Goal: Task Accomplishment & Management: Manage account settings

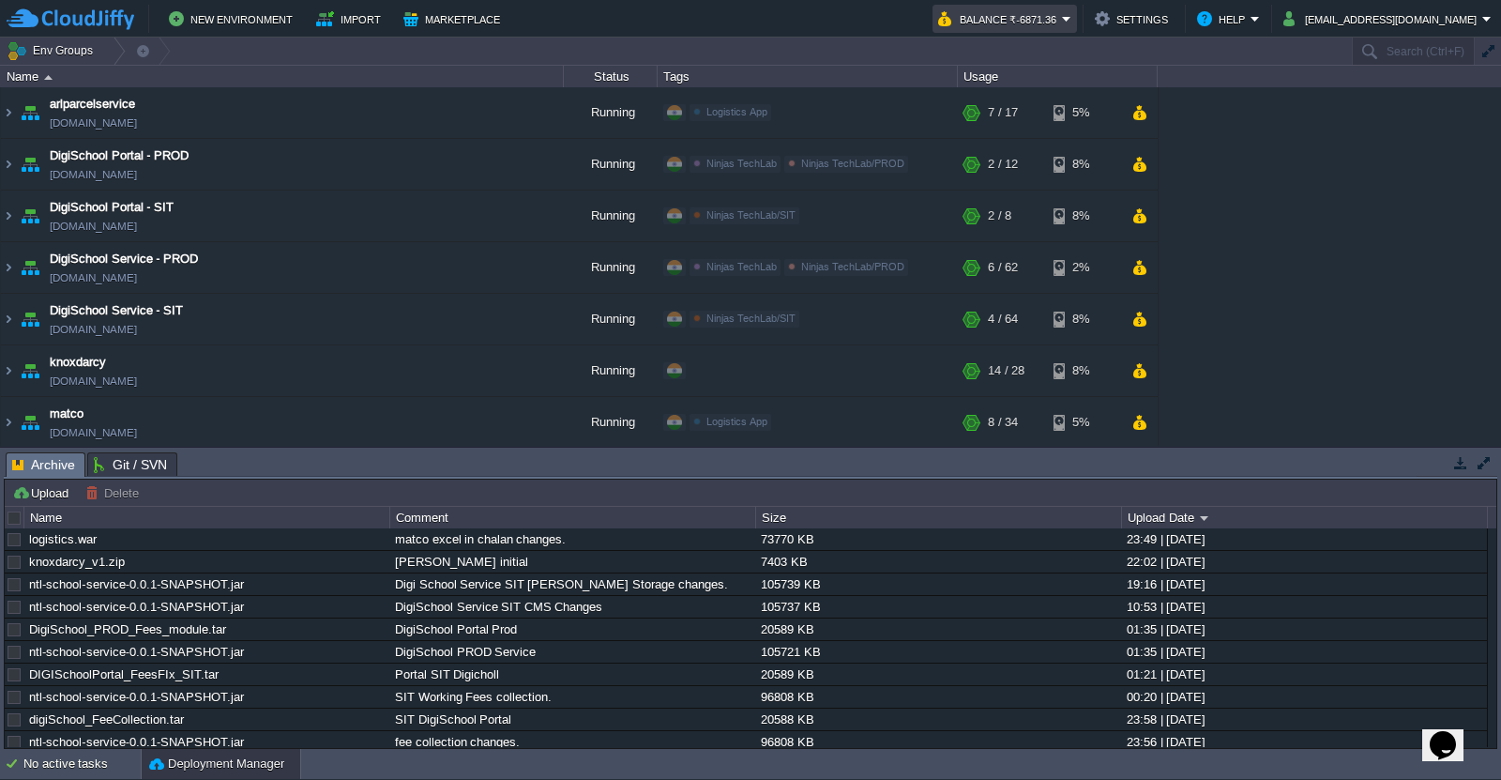
click at [1071, 27] on em "Balance ₹-6871.36" at bounding box center [1004, 19] width 133 height 23
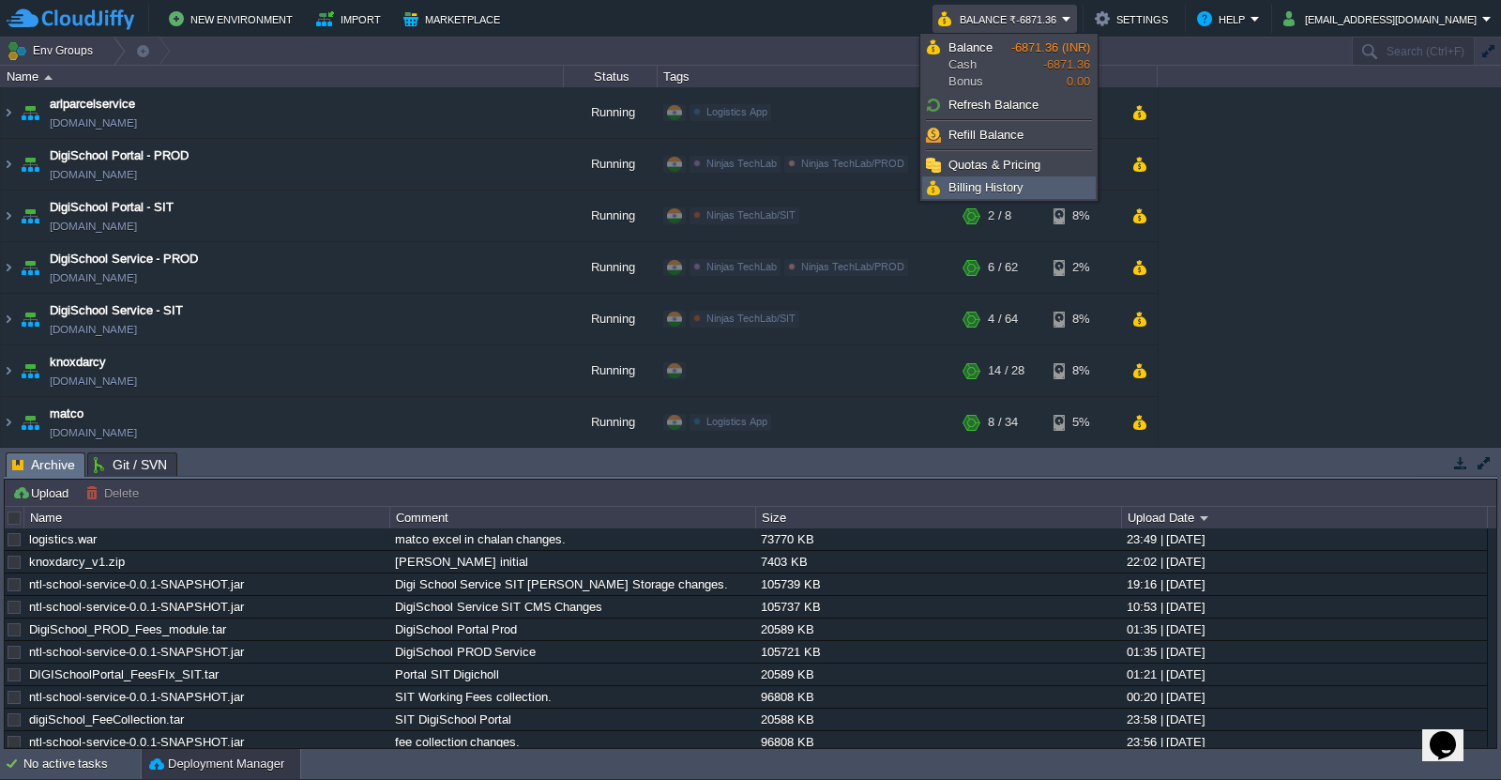
click at [1018, 185] on span "Billing History" at bounding box center [986, 187] width 75 height 14
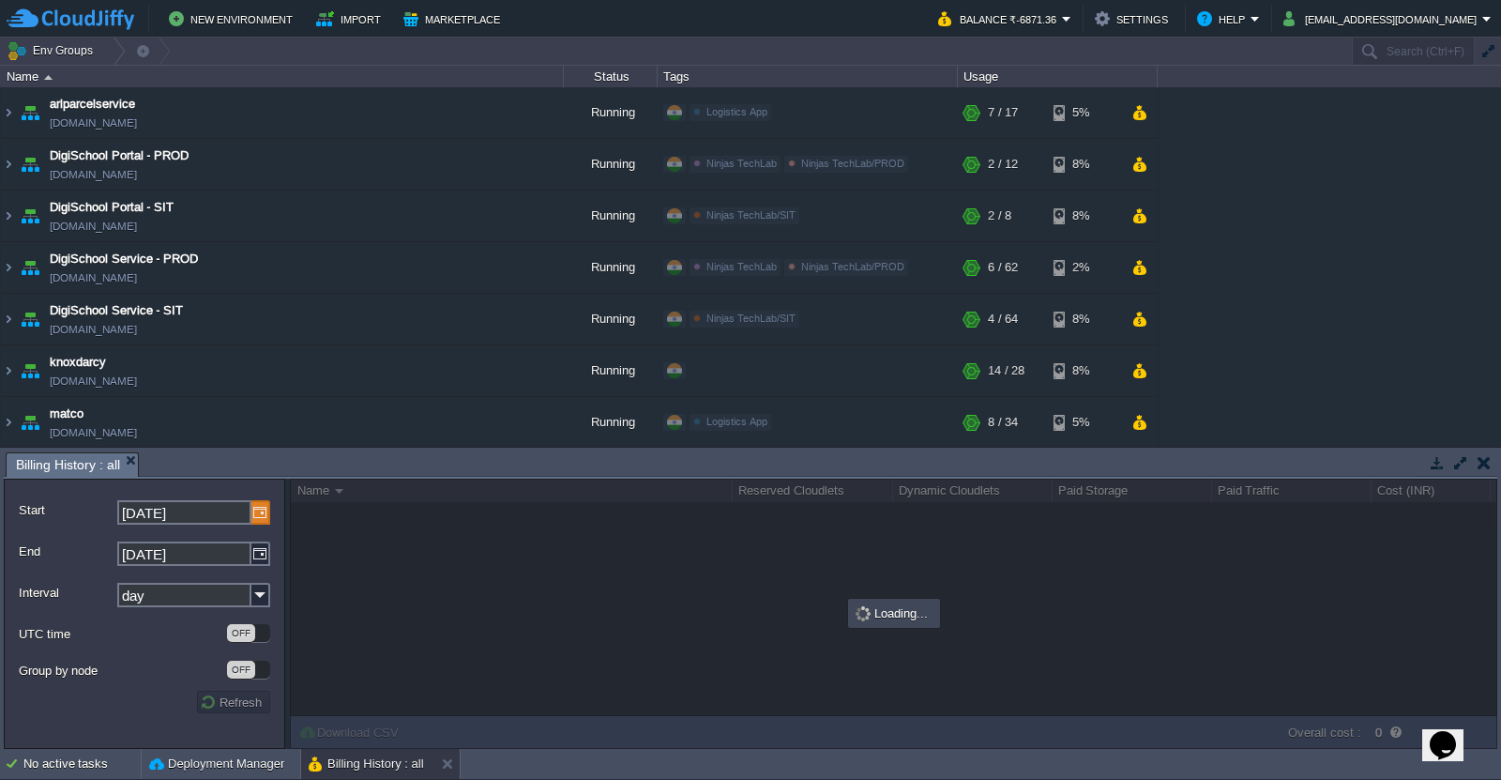
click at [263, 521] on img at bounding box center [260, 512] width 19 height 24
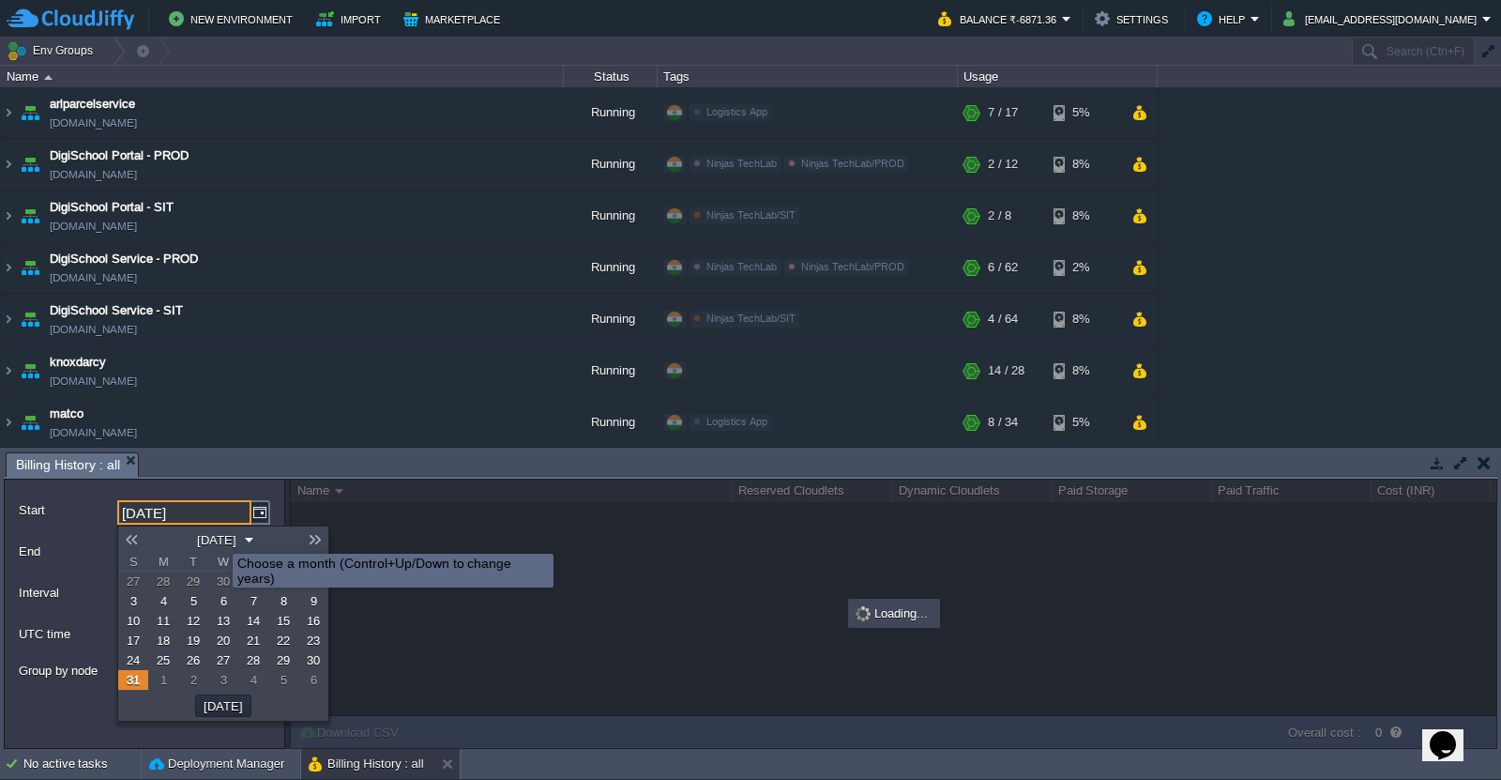
click at [219, 537] on button "[DATE]" at bounding box center [216, 539] width 51 height 17
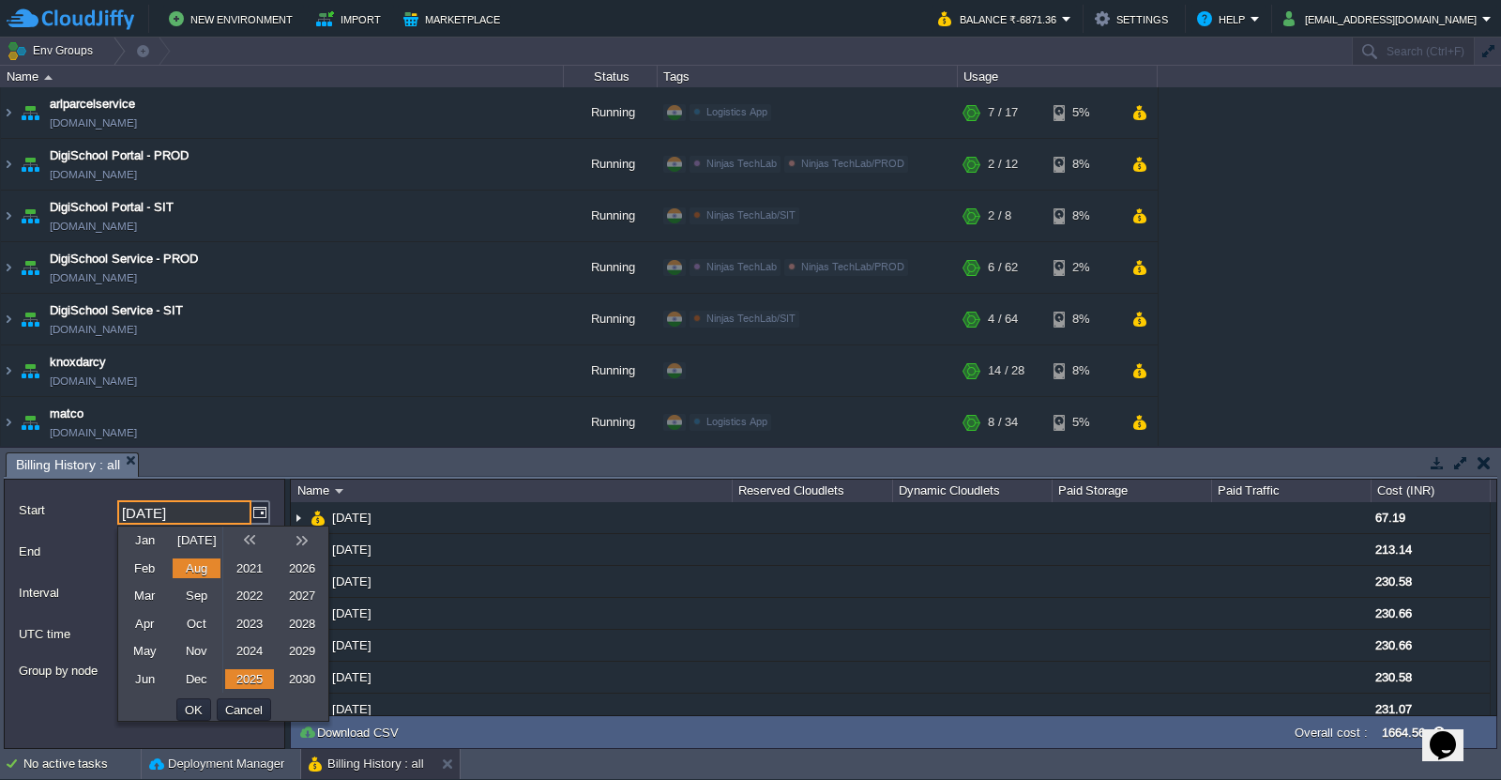
click at [251, 651] on link "2024" at bounding box center [249, 651] width 49 height 20
click at [201, 623] on link "Oct" at bounding box center [197, 624] width 48 height 20
click at [201, 710] on button "OK" at bounding box center [193, 709] width 29 height 17
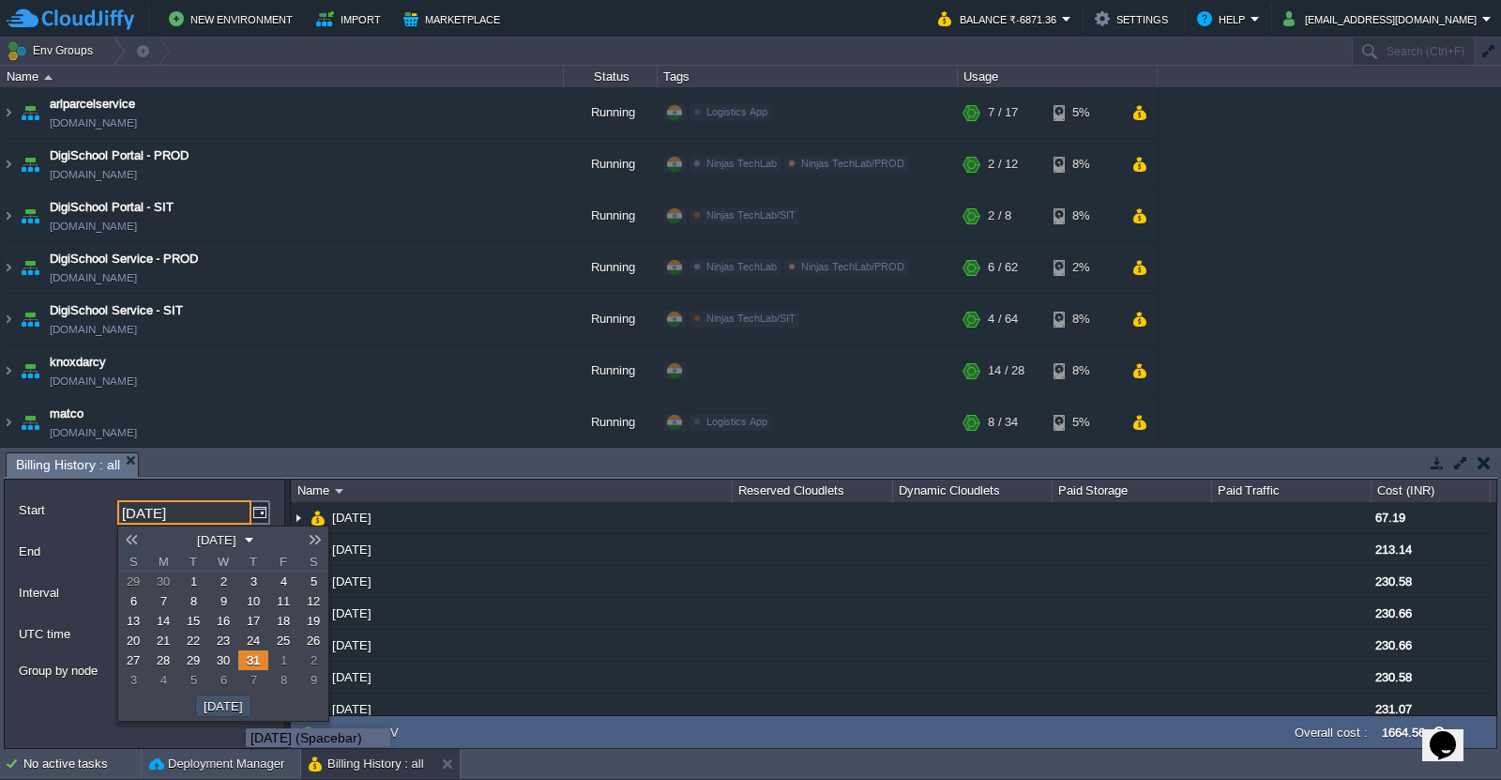
click at [232, 711] on button "[DATE]" at bounding box center [223, 705] width 51 height 17
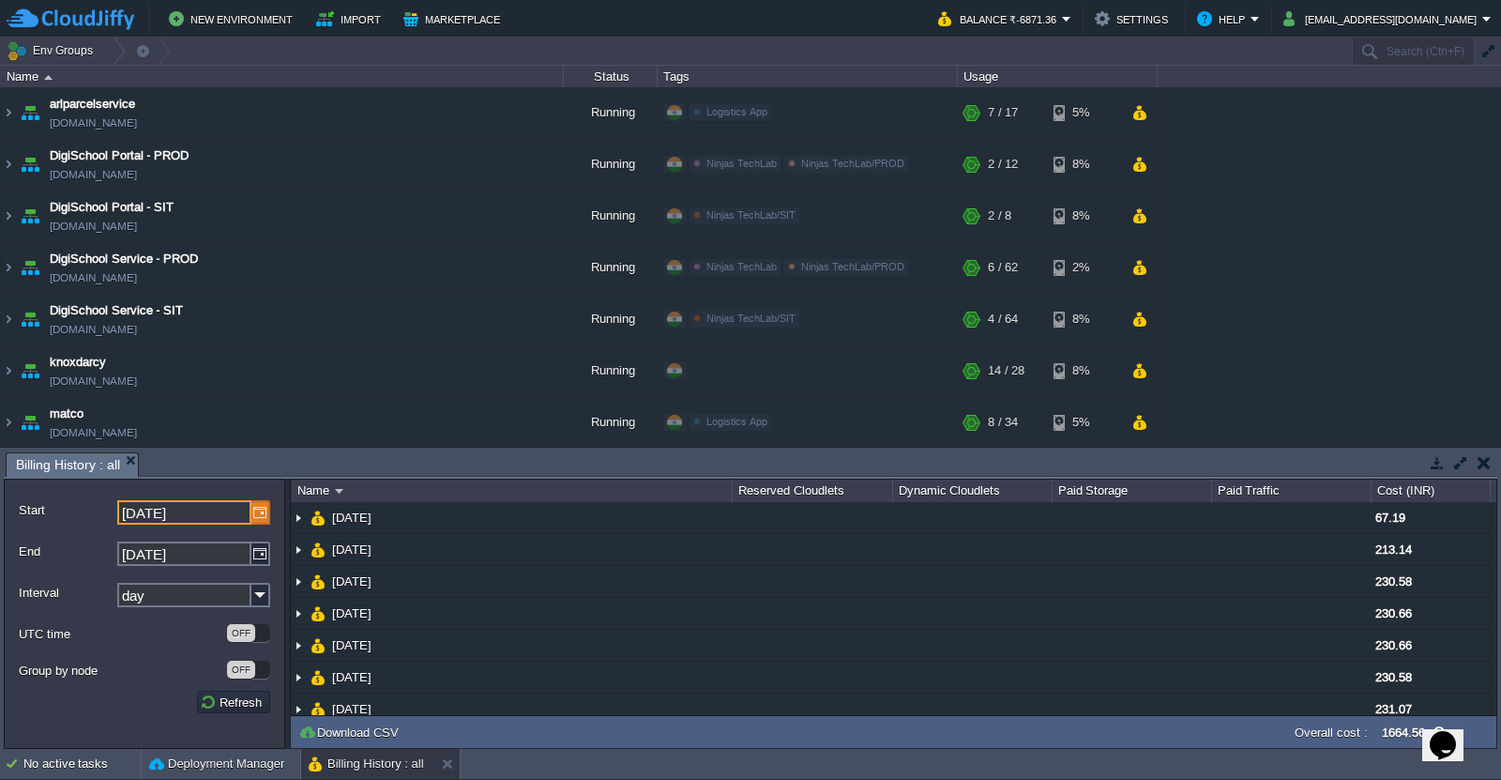
click at [265, 512] on img at bounding box center [260, 512] width 19 height 24
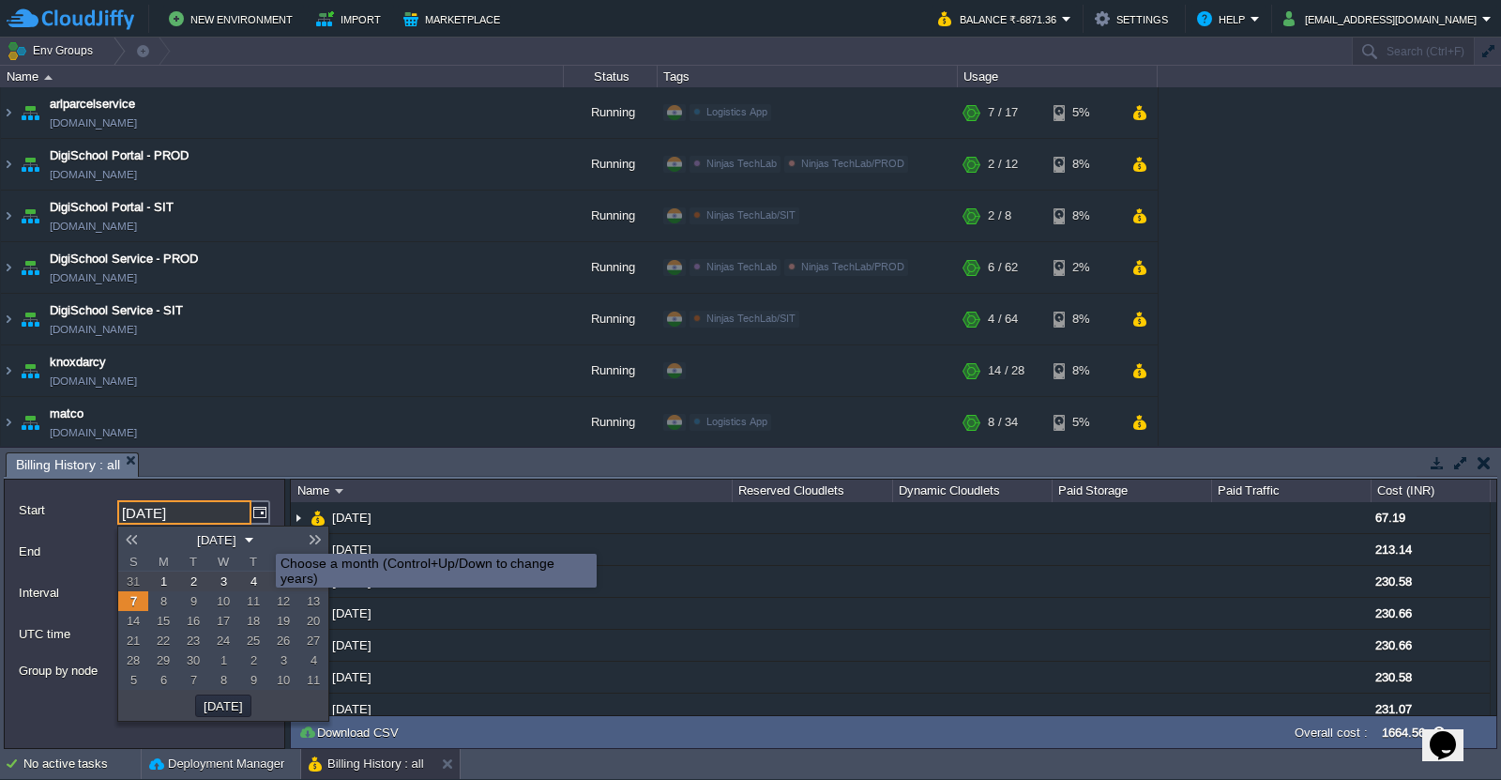
click at [242, 537] on button "[DATE]" at bounding box center [216, 539] width 51 height 17
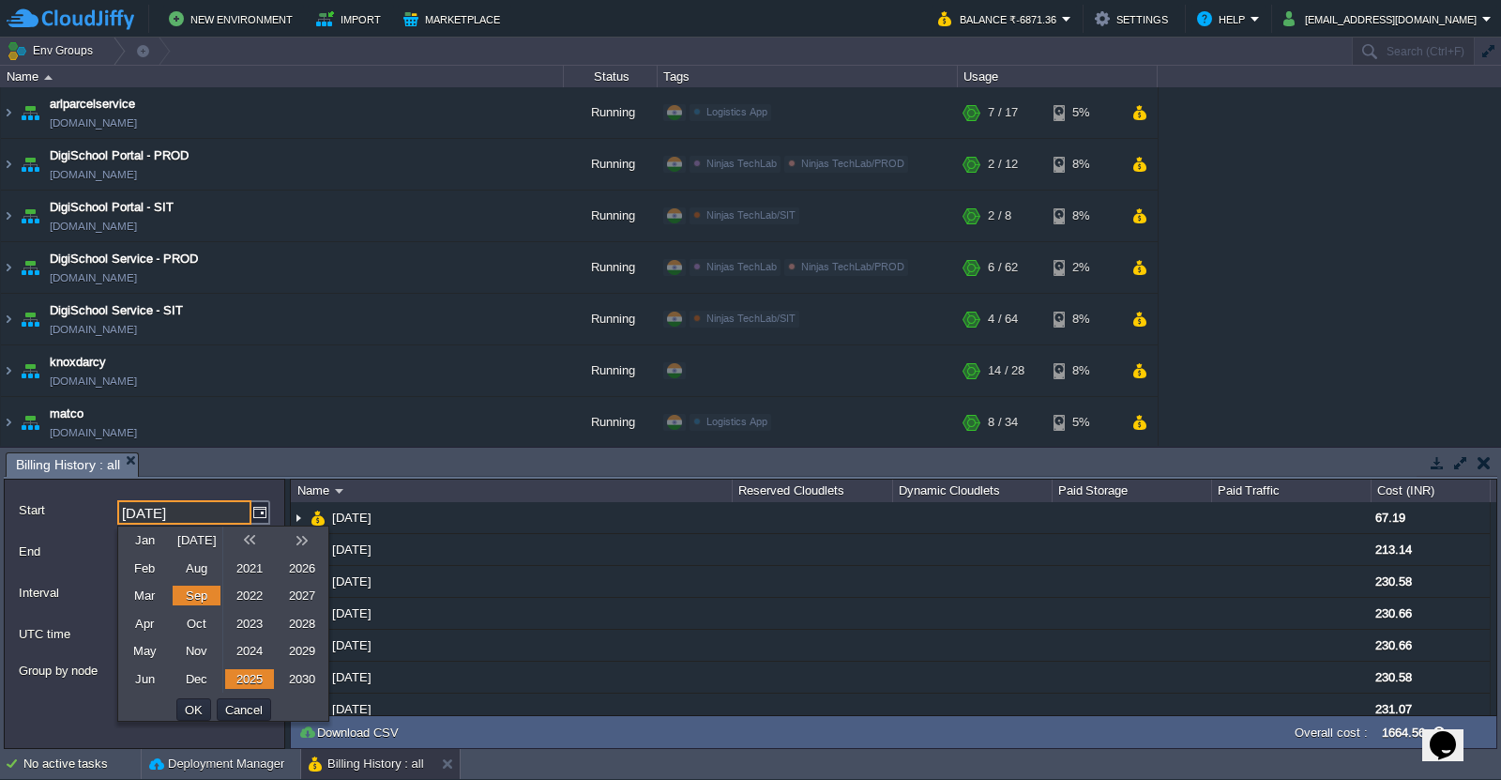
click at [251, 649] on link "2024" at bounding box center [249, 651] width 49 height 20
click at [208, 623] on link "Oct" at bounding box center [197, 624] width 48 height 20
click at [192, 712] on button "OK" at bounding box center [193, 709] width 29 height 17
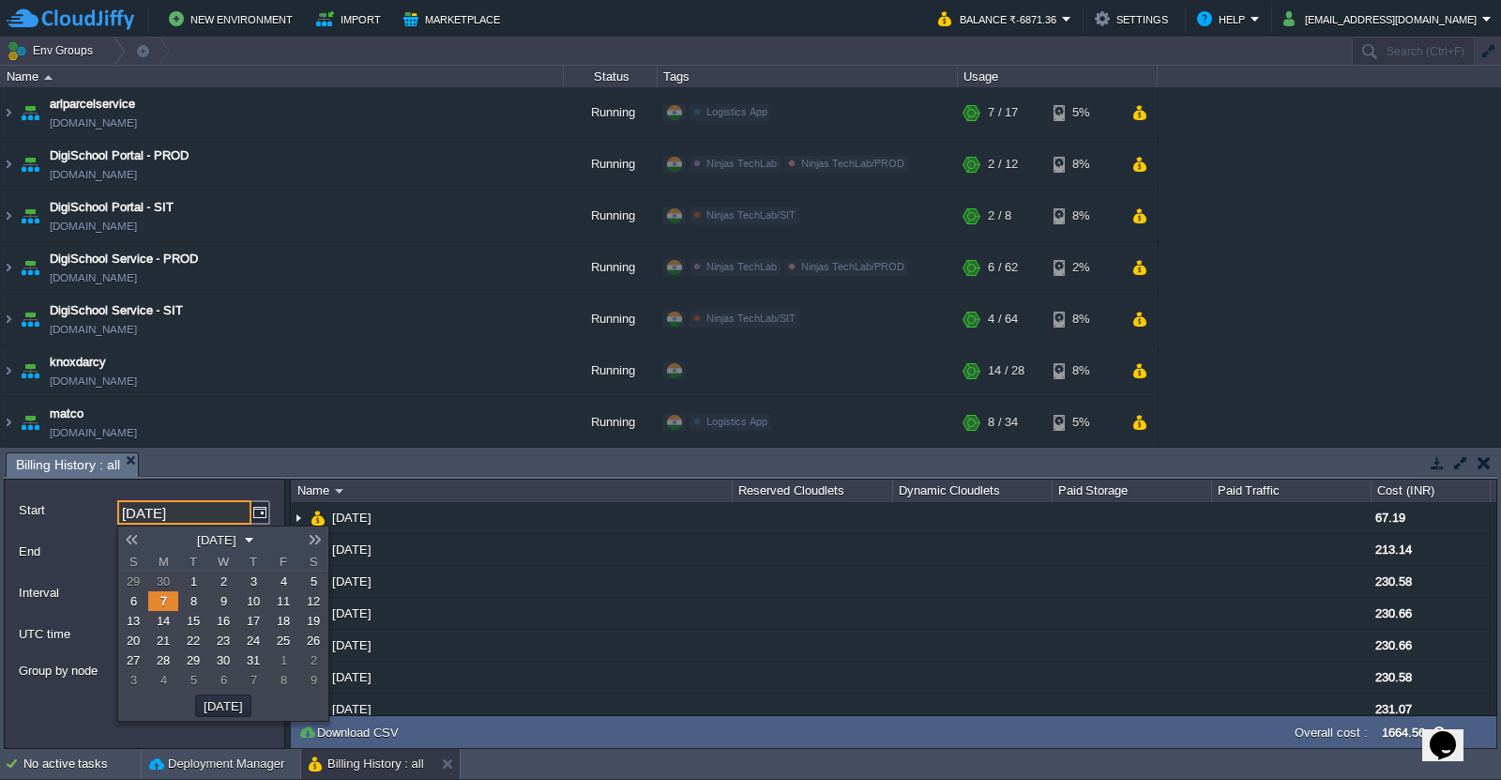
click at [186, 578] on link "1" at bounding box center [193, 581] width 30 height 20
type input "[DATE]"
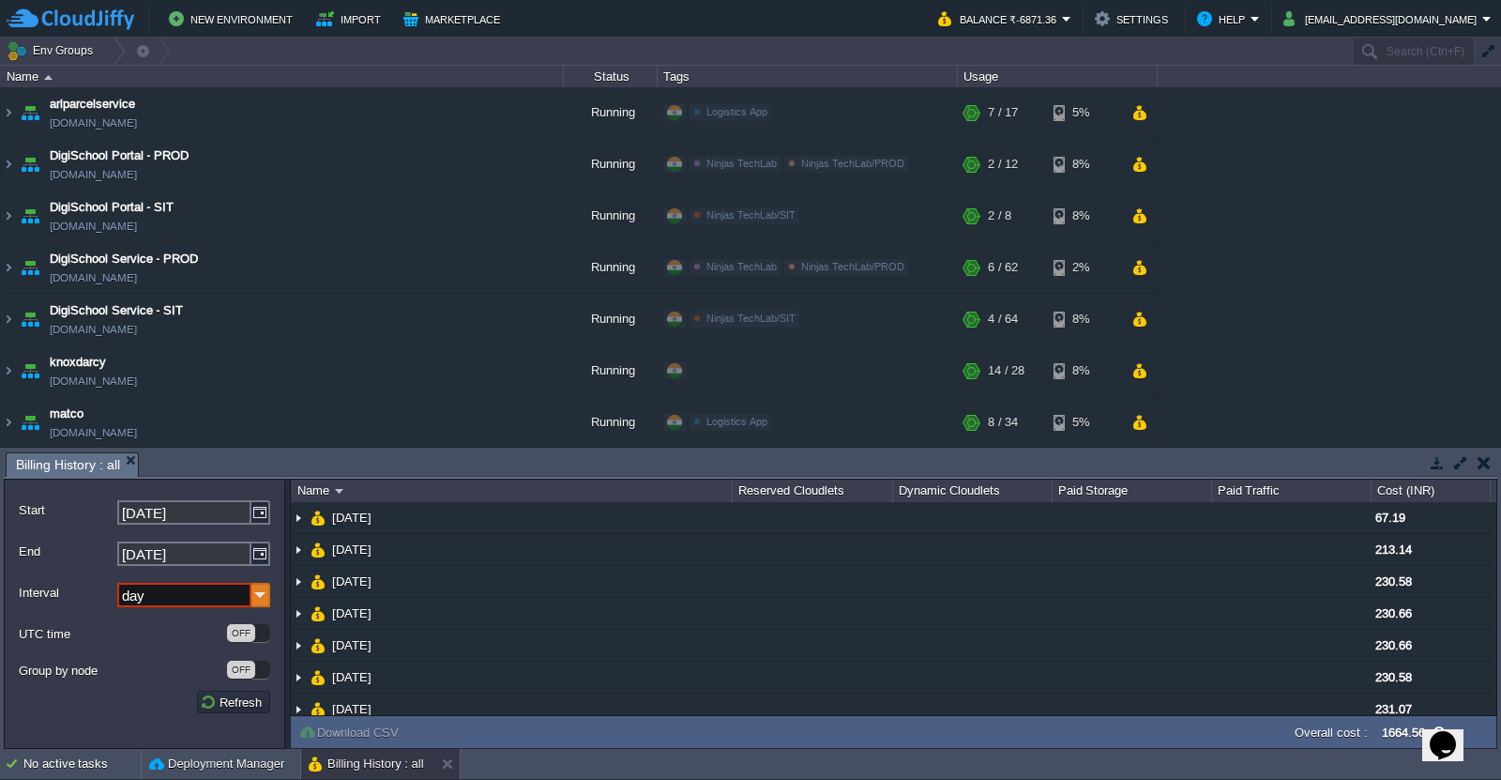
click at [252, 598] on img at bounding box center [260, 595] width 19 height 24
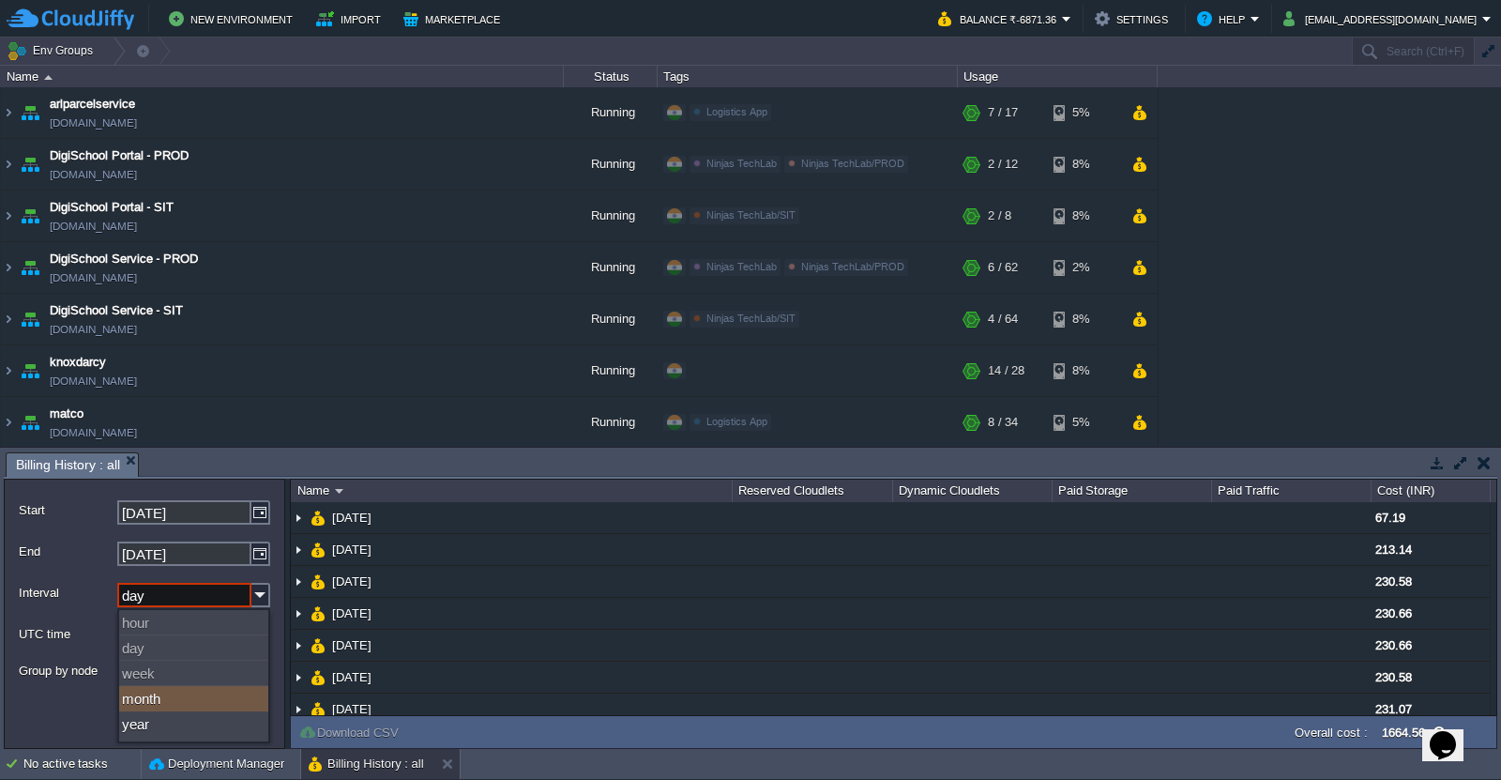
click at [193, 706] on div "month" at bounding box center [193, 698] width 149 height 25
type input "month"
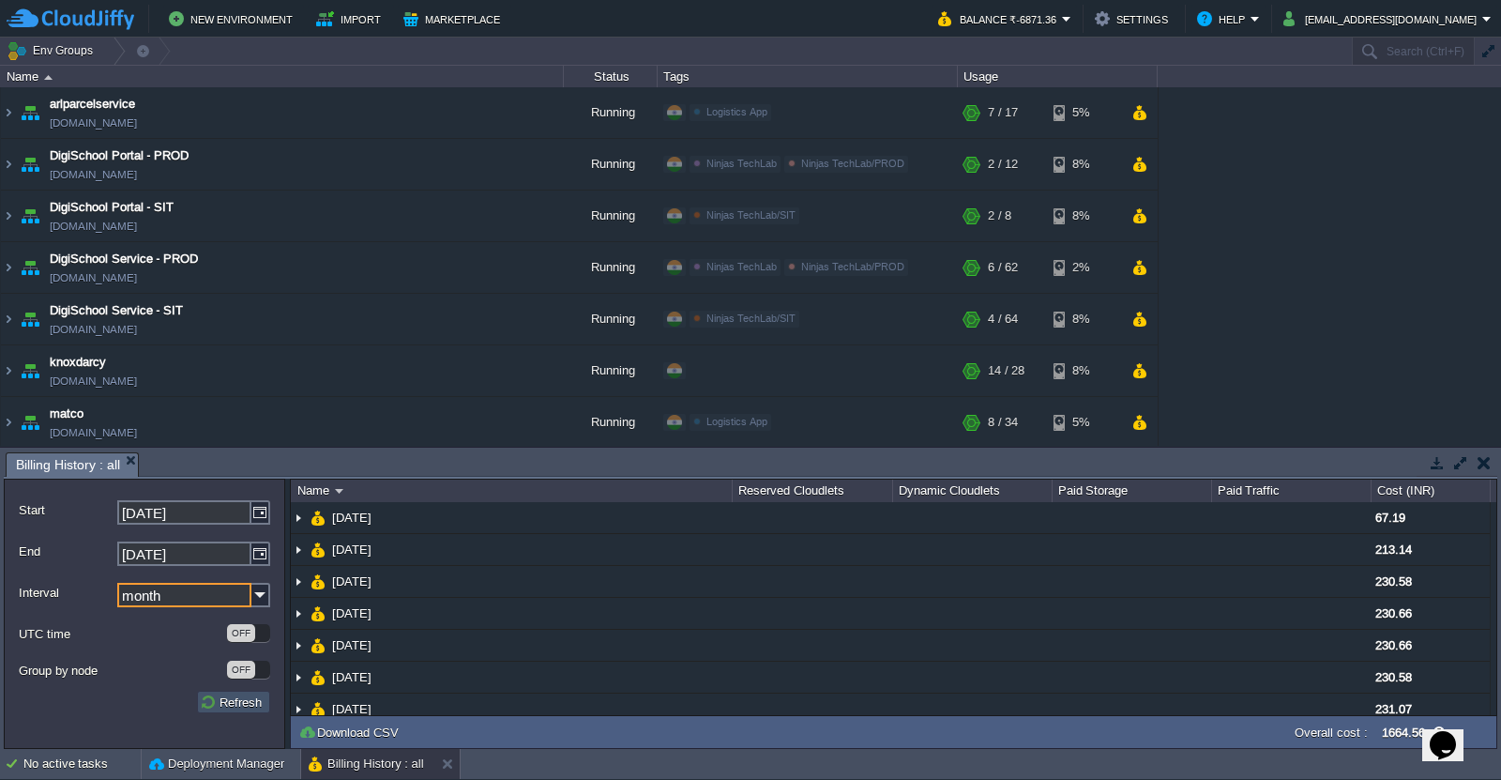
click at [214, 705] on button "Refresh" at bounding box center [234, 701] width 68 height 17
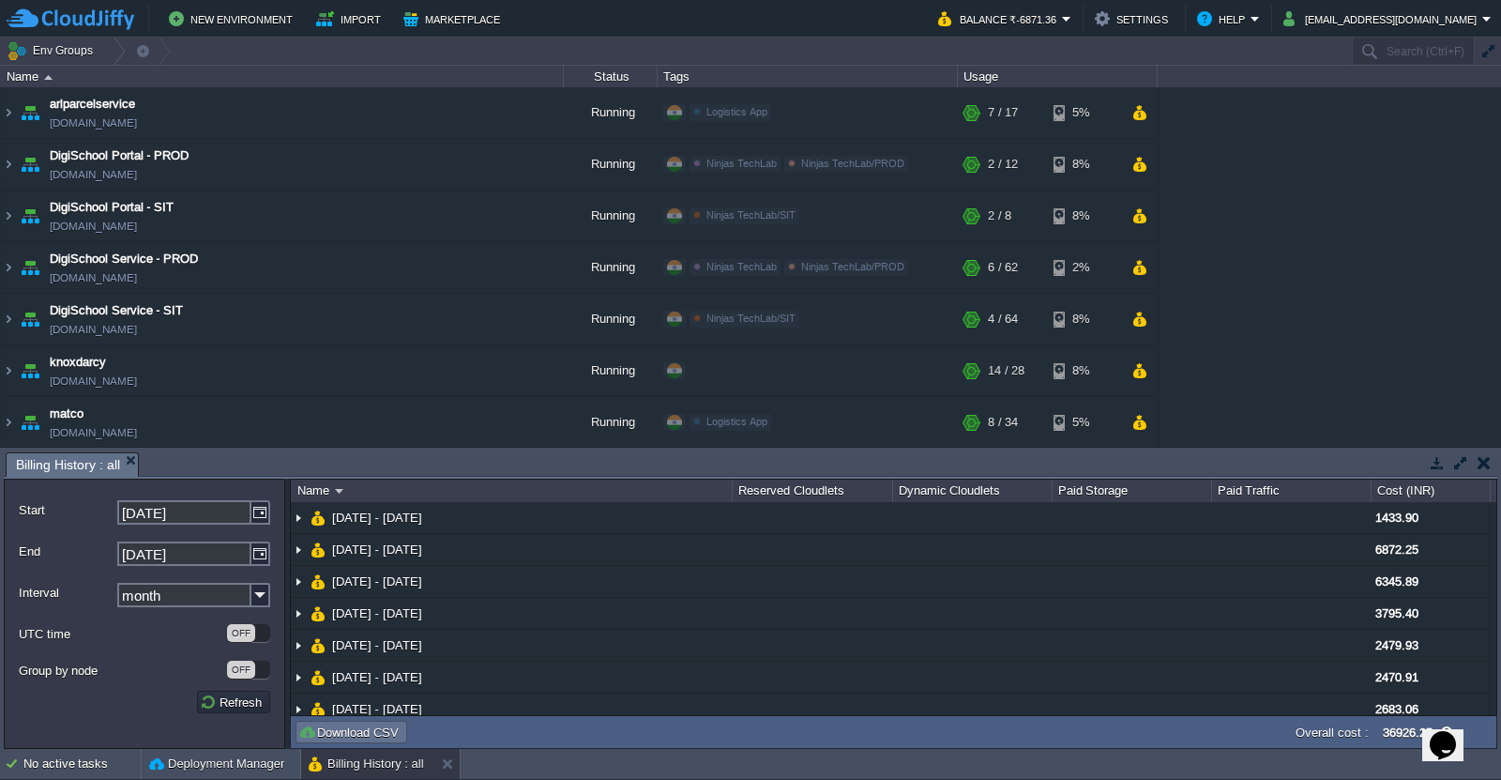
click at [332, 733] on button "Download CSV" at bounding box center [351, 731] width 106 height 17
